Goal: Task Accomplishment & Management: Manage account settings

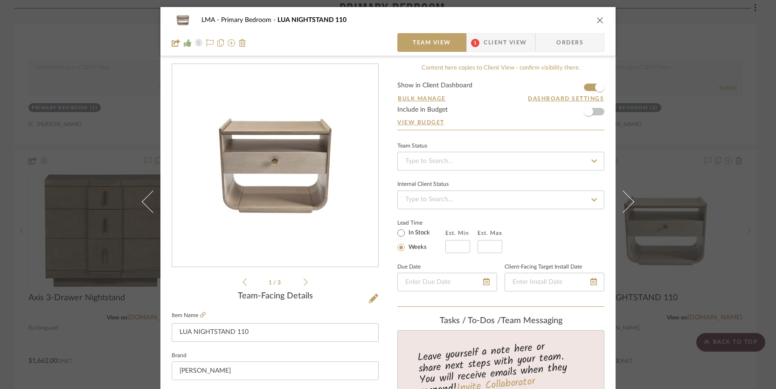
scroll to position [478, 0]
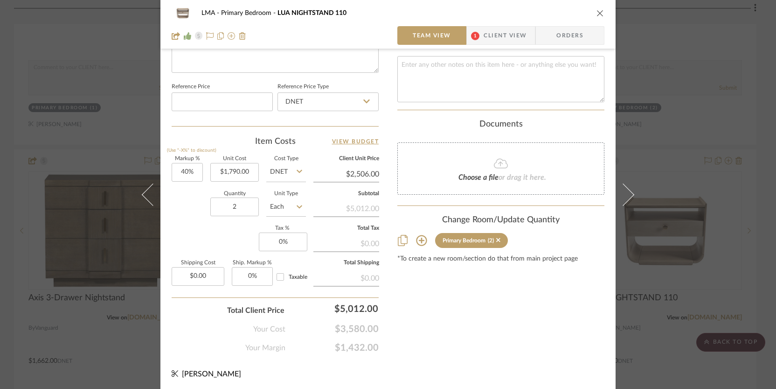
click at [597, 13] on icon "close" at bounding box center [600, 12] width 7 height 7
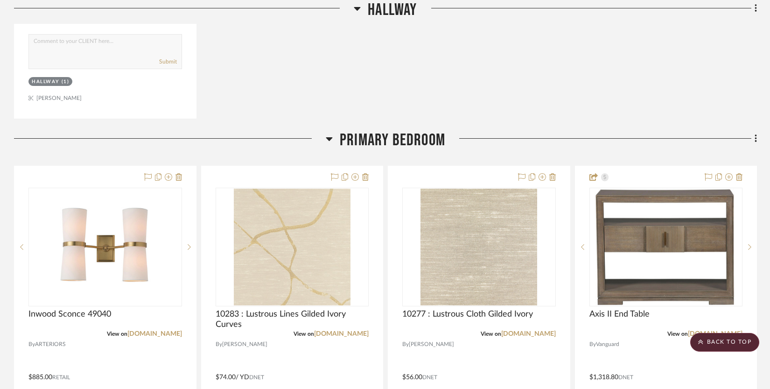
scroll to position [96, 0]
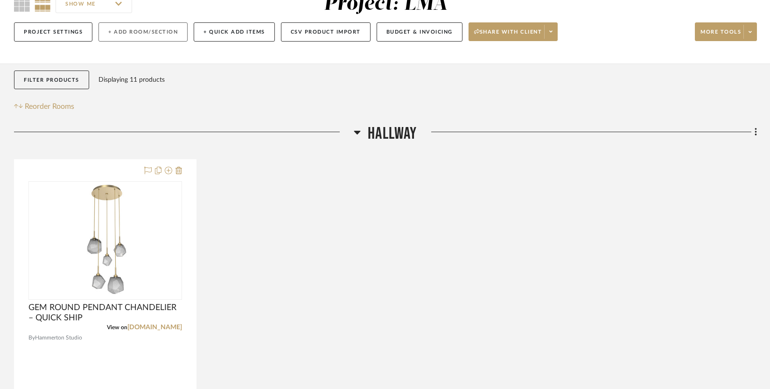
click at [159, 31] on button "+ Add Room/Section" at bounding box center [142, 31] width 89 height 19
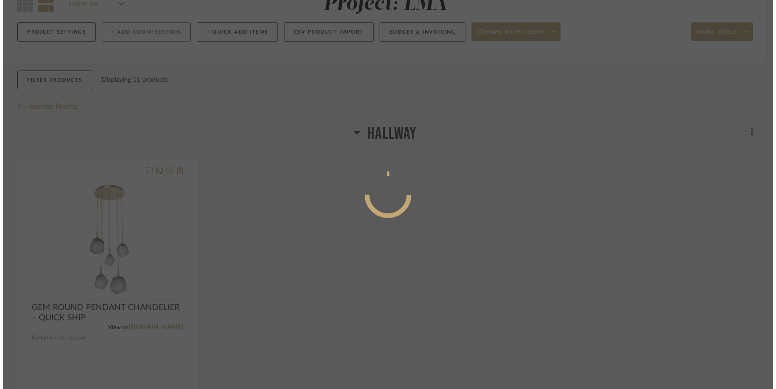
scroll to position [0, 0]
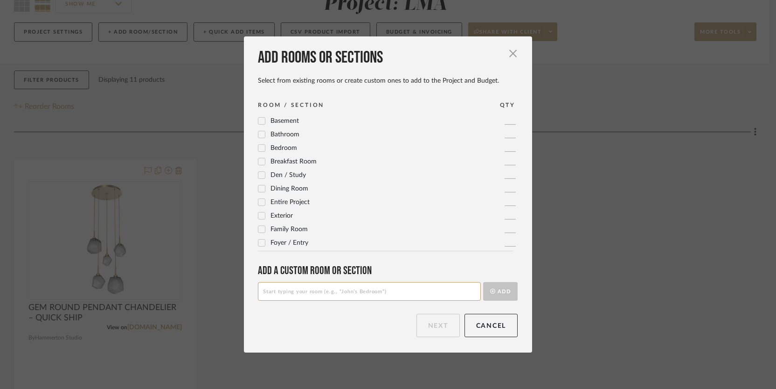
click at [273, 288] on input at bounding box center [369, 291] width 223 height 19
type input "Girls Bathroom"
click at [483, 282] on button "Add" at bounding box center [500, 291] width 35 height 19
click at [444, 326] on button "Next" at bounding box center [438, 324] width 43 height 23
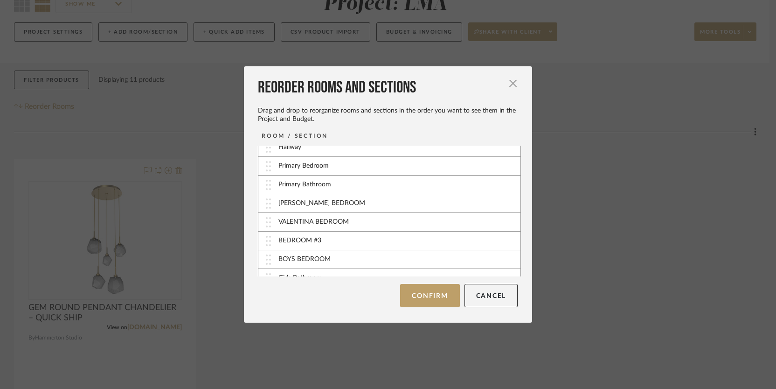
scroll to position [19, 0]
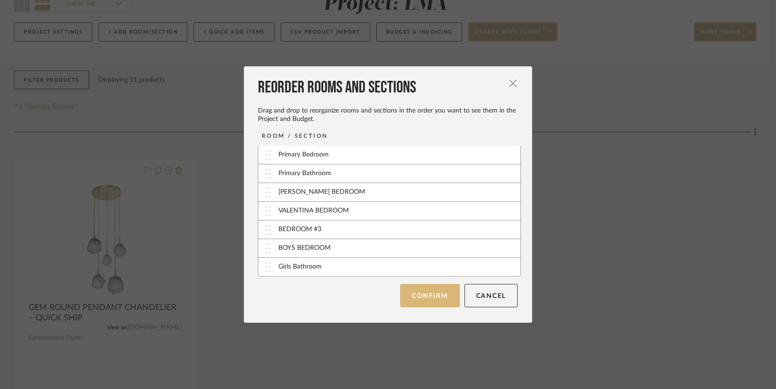
click at [421, 291] on button "Confirm" at bounding box center [429, 295] width 59 height 23
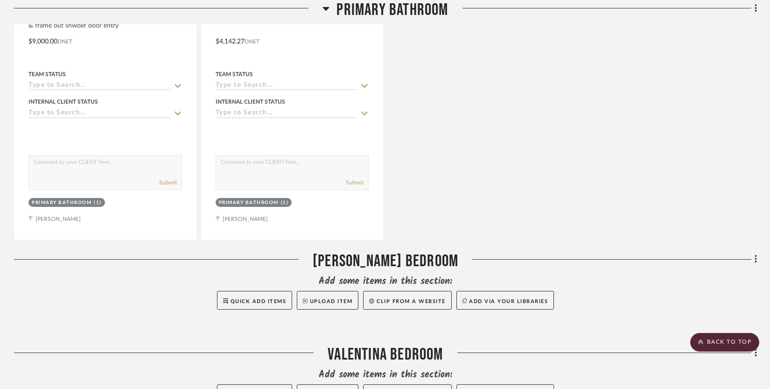
scroll to position [1958, 0]
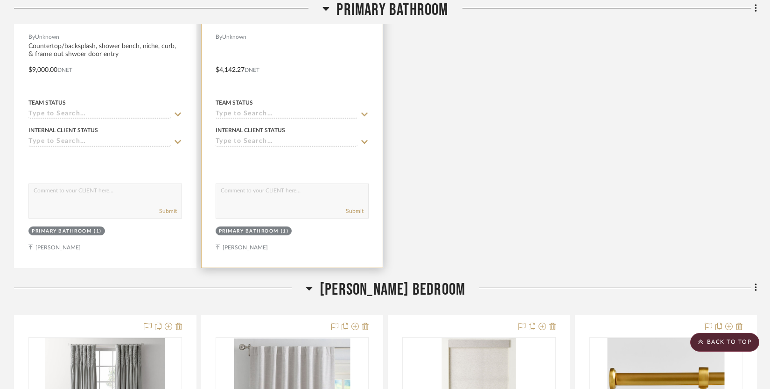
scroll to position [1132, 0]
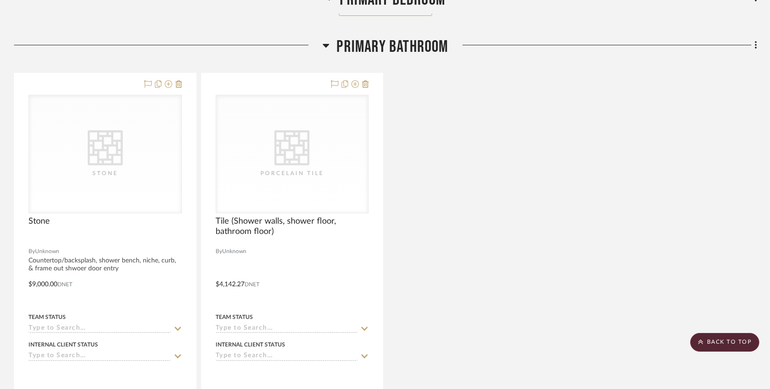
drag, startPoint x: 468, startPoint y: 177, endPoint x: 497, endPoint y: 4, distance: 176.0
